Goal: Browse casually

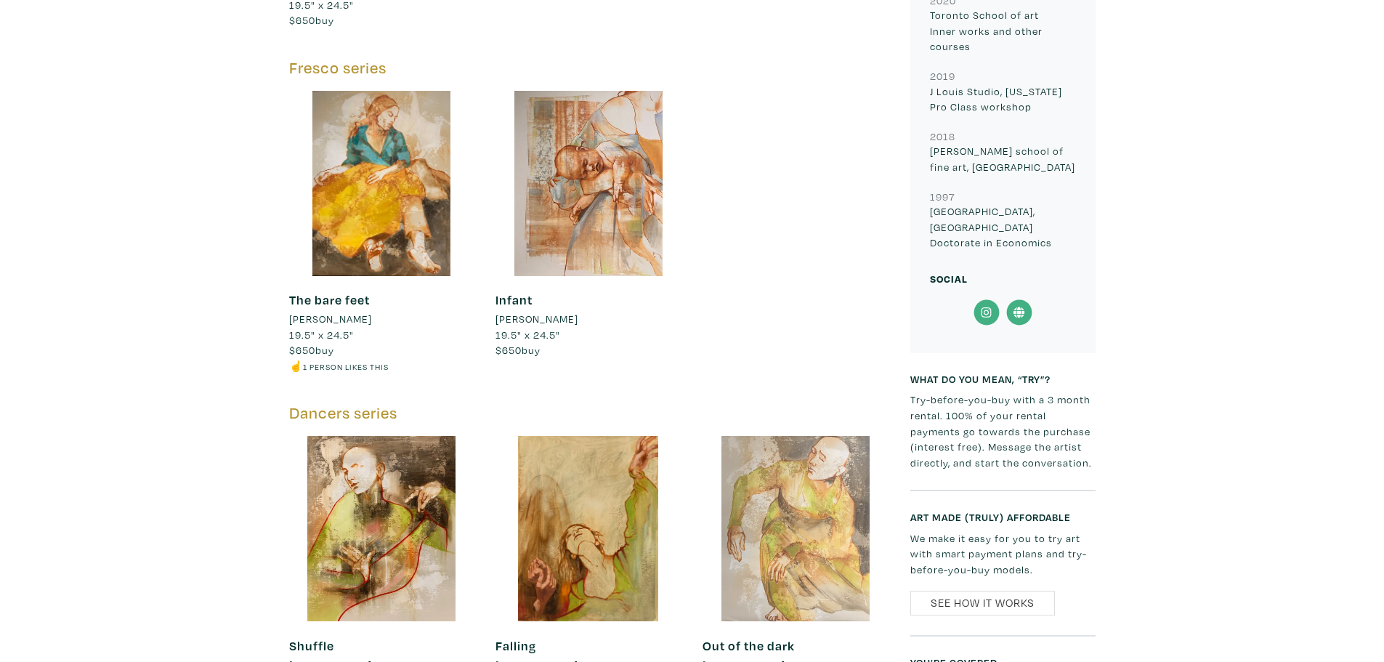
scroll to position [2180, 0]
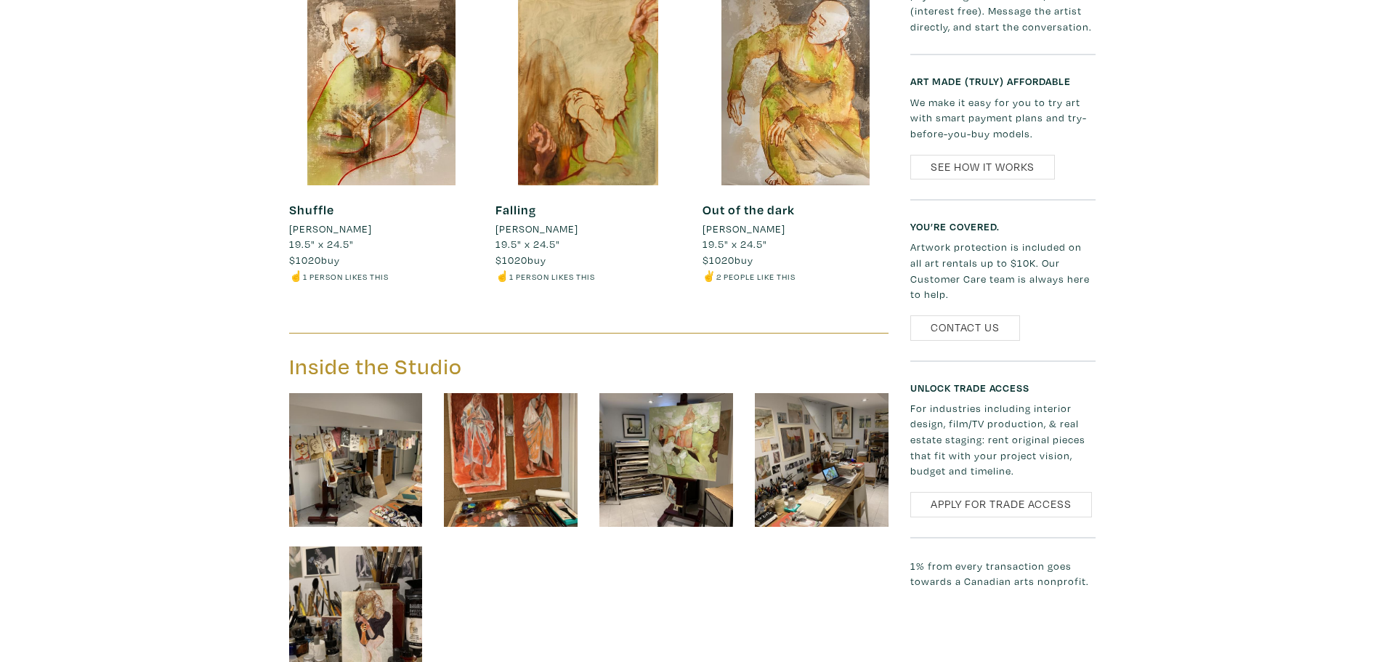
click at [357, 455] on img at bounding box center [356, 460] width 134 height 134
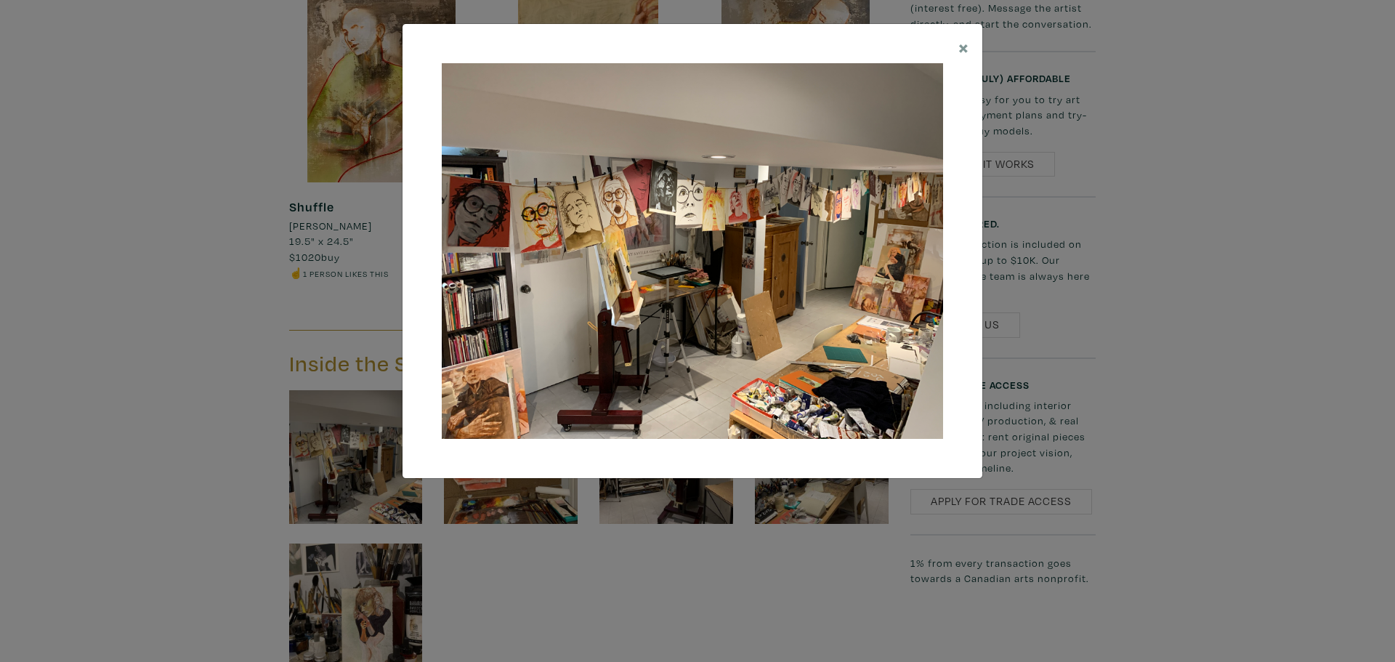
click at [920, 243] on img at bounding box center [692, 251] width 501 height 376
click at [966, 44] on span "×" at bounding box center [963, 46] width 11 height 25
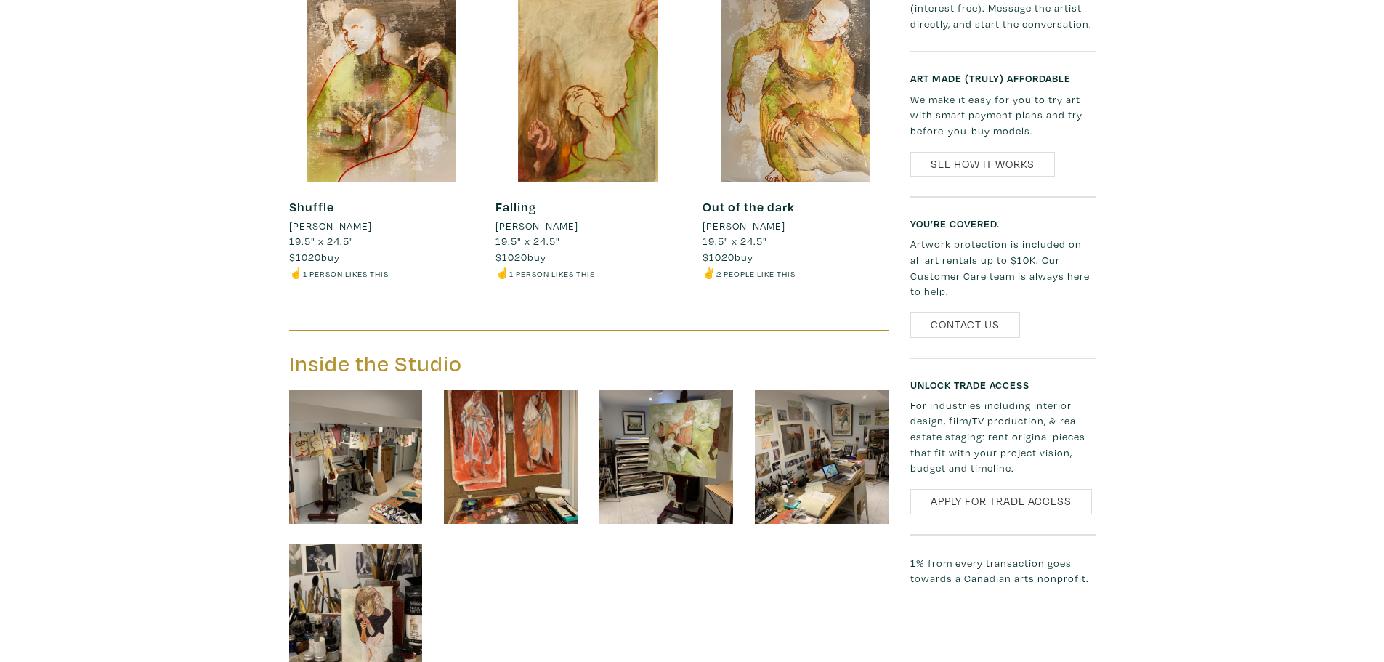
click at [700, 450] on img at bounding box center [666, 457] width 134 height 134
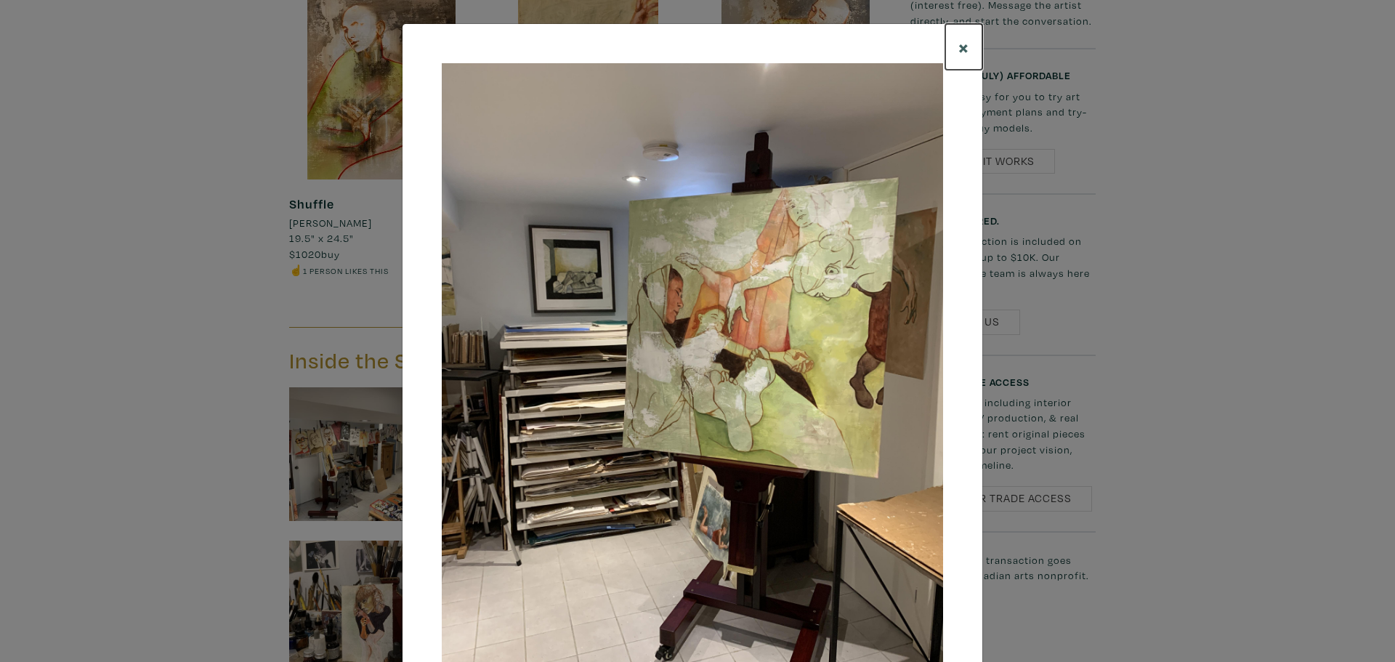
click at [958, 49] on span "×" at bounding box center [963, 46] width 11 height 25
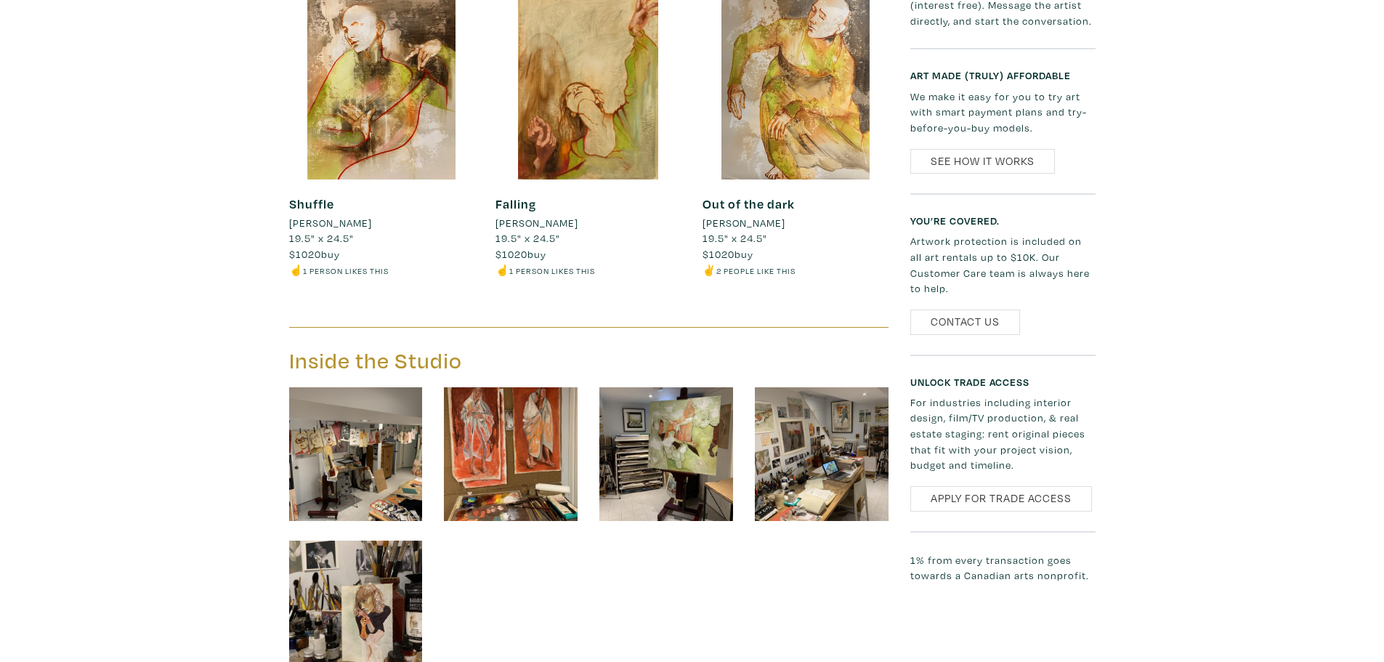
scroll to position [2476, 0]
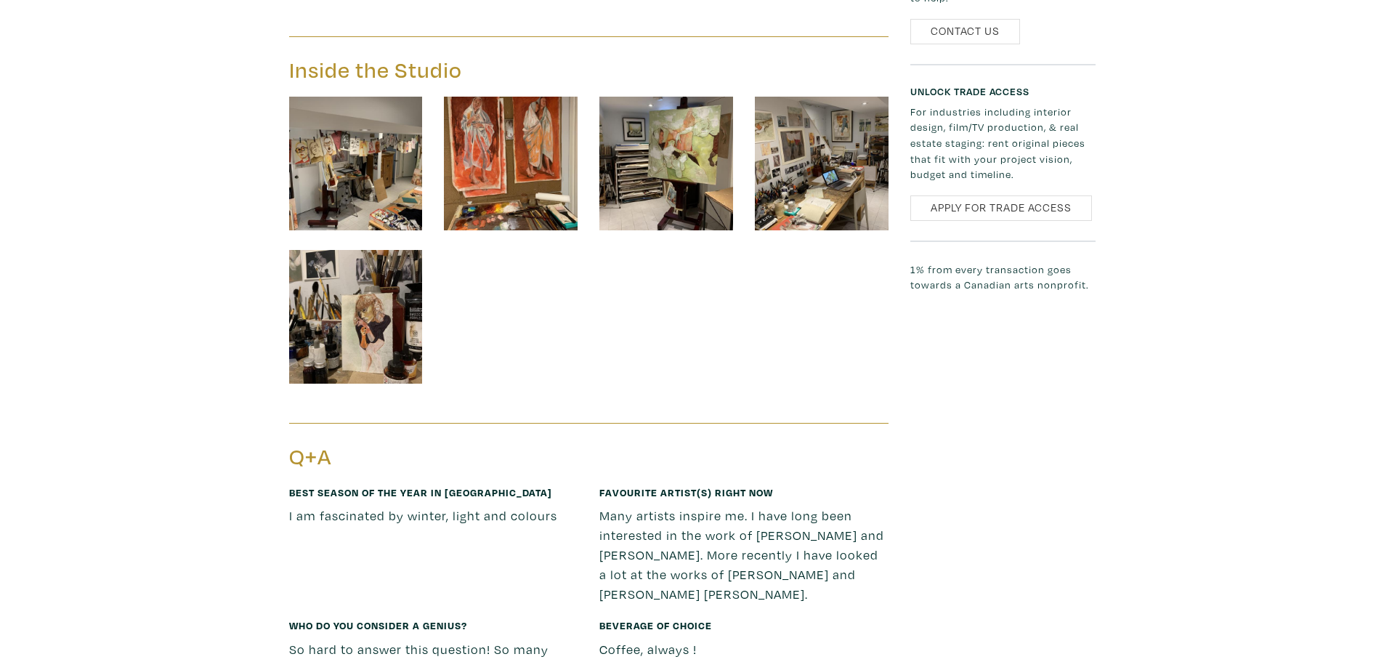
click at [313, 323] on img at bounding box center [356, 317] width 134 height 134
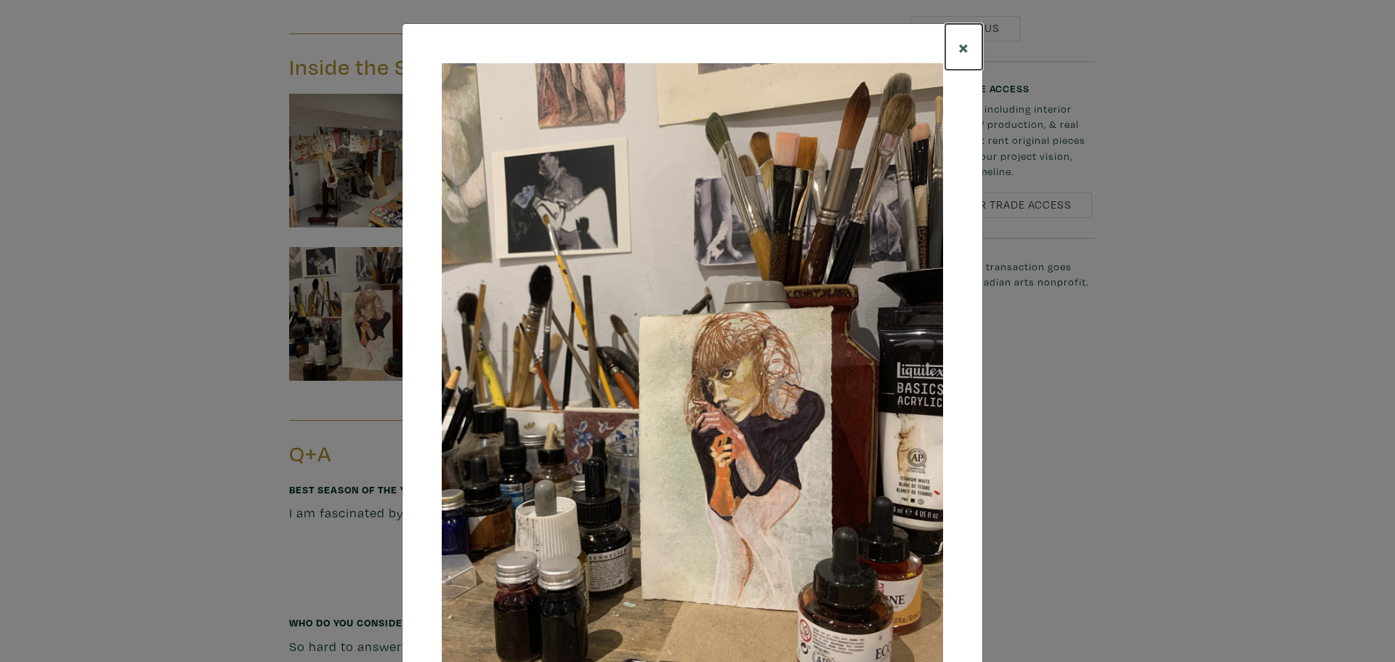
click at [958, 46] on span "×" at bounding box center [963, 46] width 11 height 25
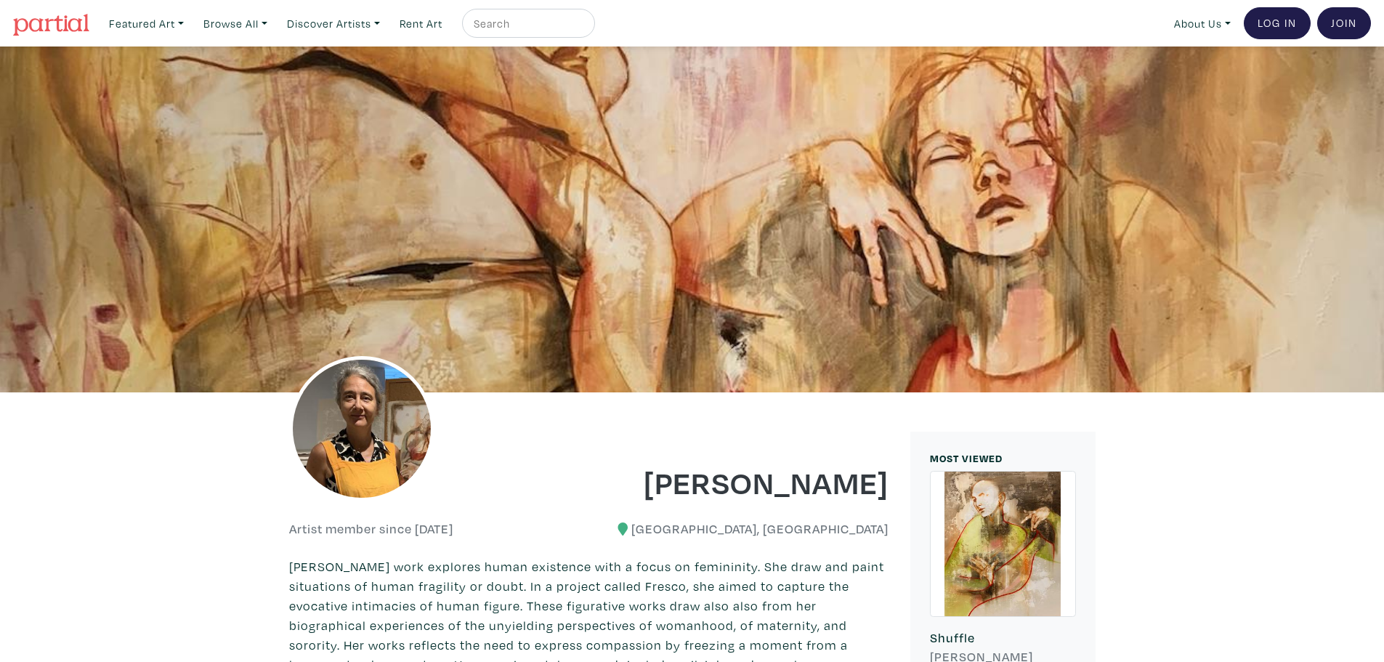
click at [358, 433] on img at bounding box center [361, 428] width 145 height 145
